Goal: Task Accomplishment & Management: Manage account settings

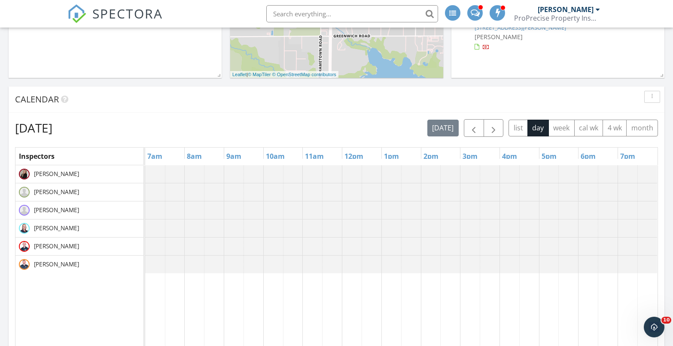
scroll to position [129, 0]
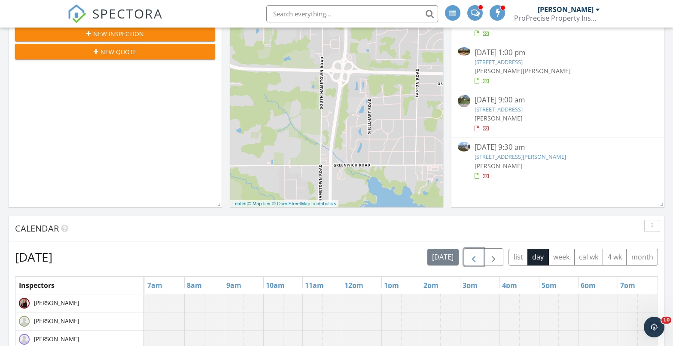
click at [480, 261] on button "button" at bounding box center [474, 257] width 20 height 18
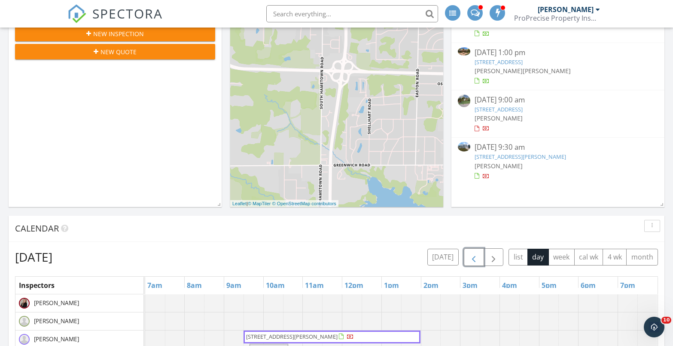
click at [480, 261] on button "button" at bounding box center [474, 257] width 20 height 18
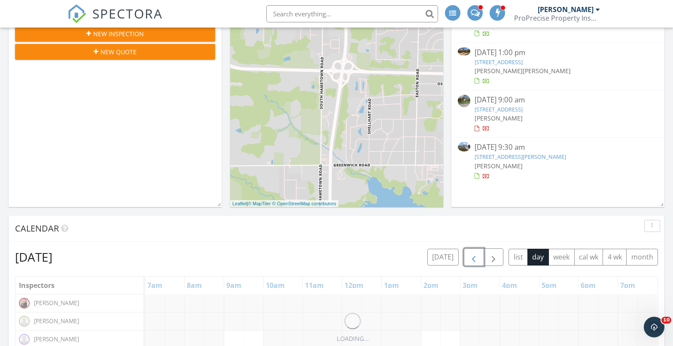
click at [480, 261] on button "button" at bounding box center [474, 257] width 20 height 18
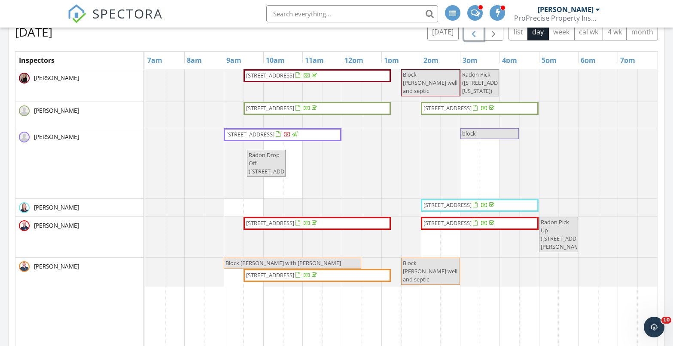
scroll to position [258, 0]
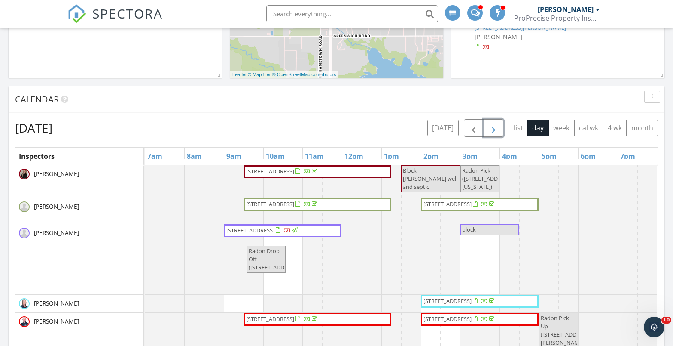
click at [493, 129] on span "button" at bounding box center [494, 128] width 10 height 10
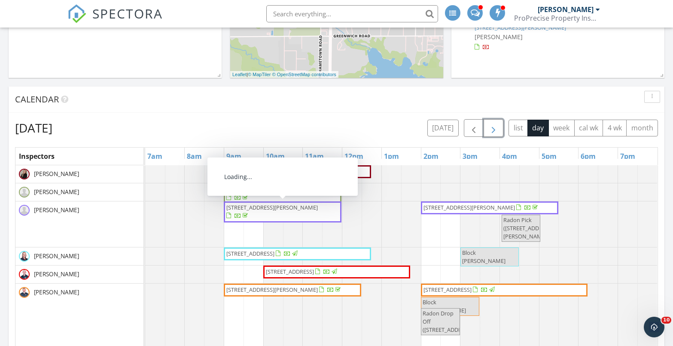
click at [272, 206] on span "3117 Imrek Dr, Akron 44312" at bounding box center [272, 207] width 92 height 8
